Goal: Transaction & Acquisition: Download file/media

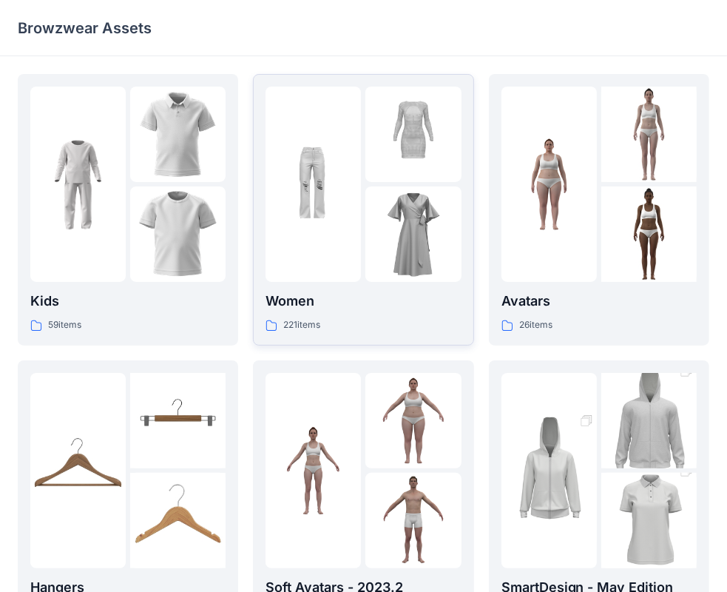
click at [336, 302] on p "Women" at bounding box center [363, 301] width 195 height 21
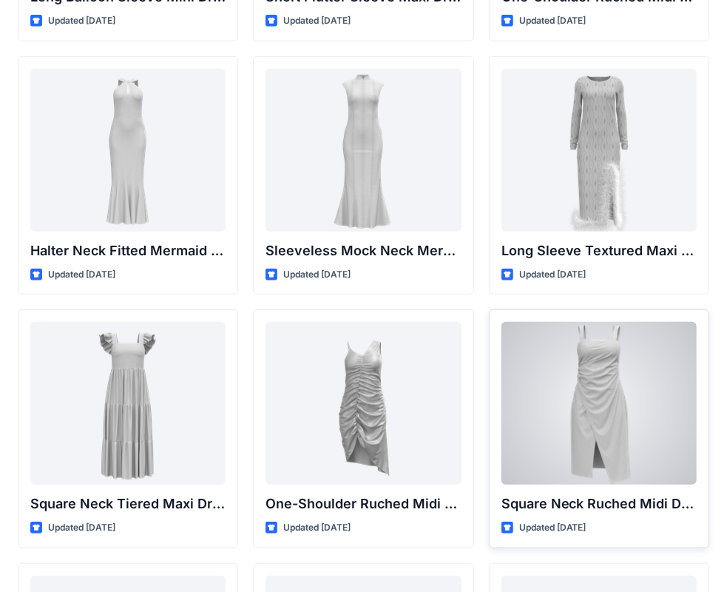
scroll to position [592, 0]
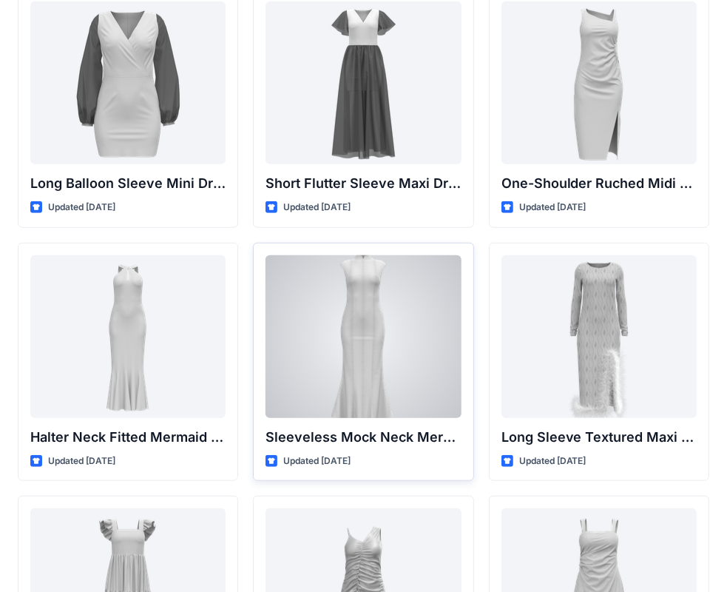
click at [405, 329] on div at bounding box center [363, 336] width 195 height 163
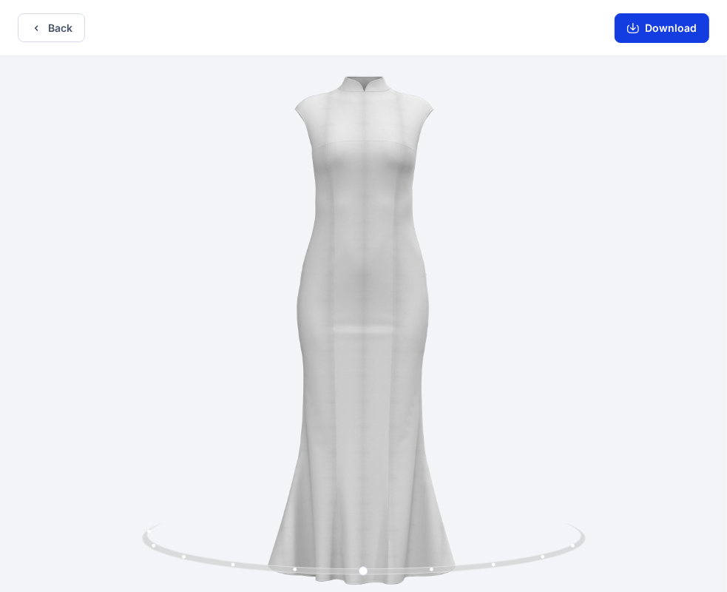
click at [678, 27] on button "Download" at bounding box center [662, 28] width 95 height 30
